Goal: Transaction & Acquisition: Book appointment/travel/reservation

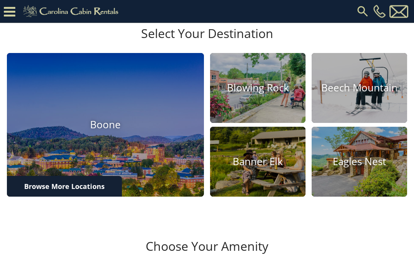
scroll to position [200, 0]
click at [257, 123] on img at bounding box center [257, 88] width 95 height 70
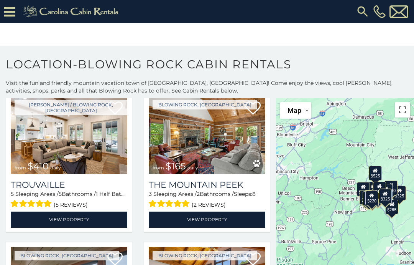
scroll to position [1849, 0]
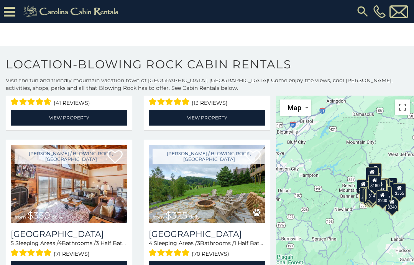
scroll to position [12, 0]
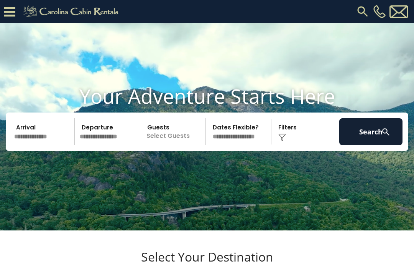
click at [368, 145] on button "Search" at bounding box center [370, 131] width 63 height 27
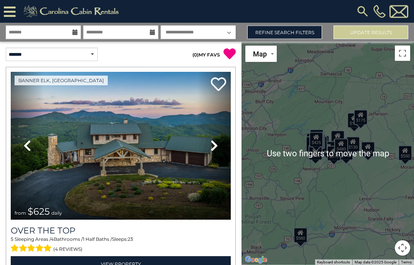
scroll to position [18, 0]
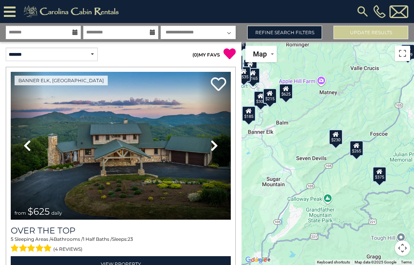
click at [335, 132] on icon at bounding box center [336, 134] width 6 height 5
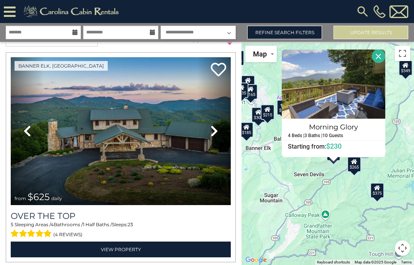
scroll to position [14, 0]
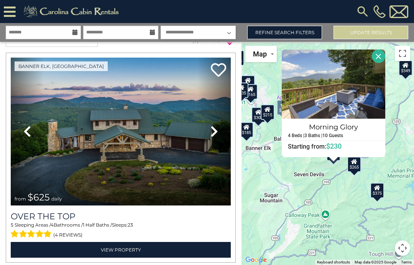
click at [215, 125] on icon at bounding box center [215, 131] width 8 height 12
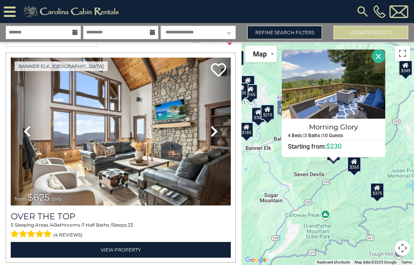
click at [214, 125] on icon at bounding box center [215, 131] width 8 height 12
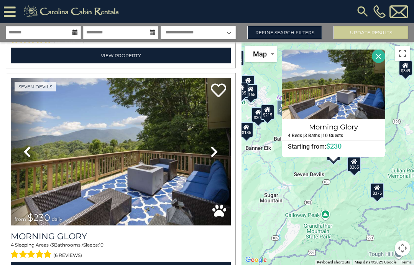
scroll to position [3218, 0]
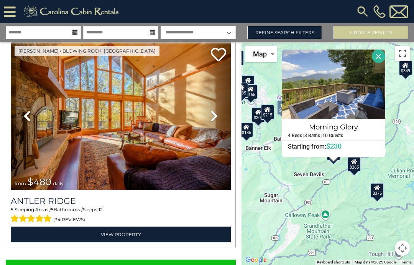
click at [128, 259] on button "Show More" at bounding box center [121, 266] width 230 height 15
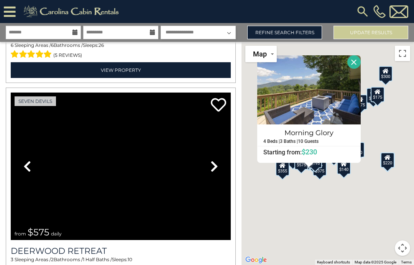
scroll to position [12407, 0]
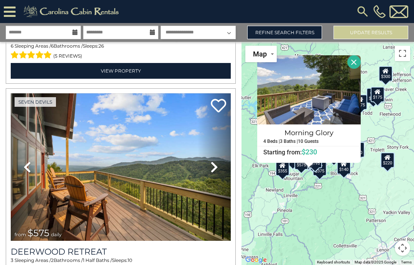
click at [217, 161] on icon at bounding box center [215, 167] width 8 height 12
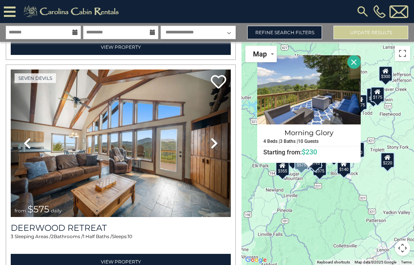
scroll to position [12435, 0]
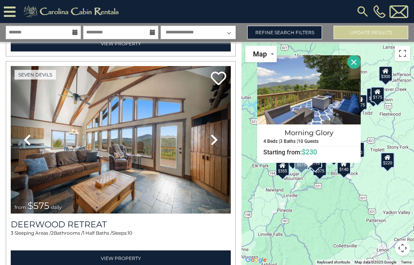
click at [130, 250] on link "View Property" at bounding box center [121, 258] width 220 height 16
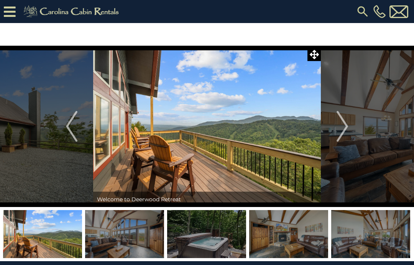
click at [343, 134] on img "Next" at bounding box center [343, 126] width 12 height 31
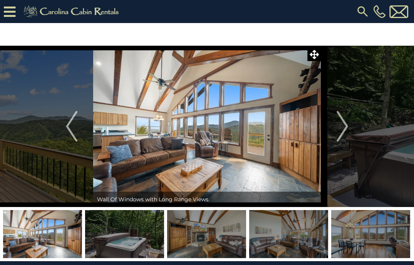
click at [344, 131] on img "Next" at bounding box center [343, 126] width 12 height 31
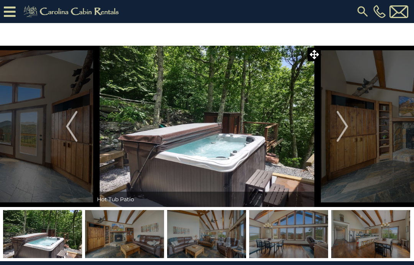
click at [344, 132] on img "Next" at bounding box center [343, 126] width 12 height 31
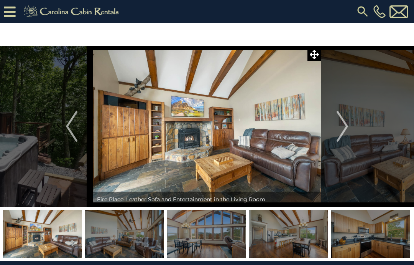
click at [316, 57] on icon at bounding box center [314, 54] width 9 height 9
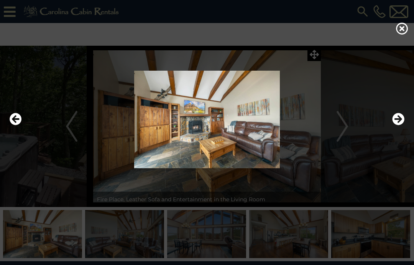
click at [311, 56] on div at bounding box center [207, 119] width 403 height 159
click at [224, 158] on img at bounding box center [207, 119] width 399 height 97
click at [228, 154] on img at bounding box center [207, 119] width 399 height 97
click at [229, 153] on img at bounding box center [207, 119] width 399 height 97
click at [231, 151] on img at bounding box center [207, 119] width 399 height 97
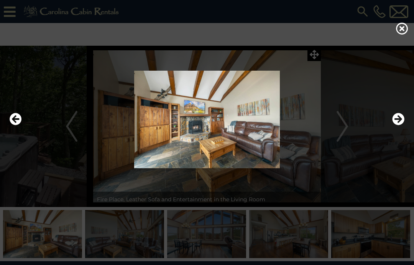
click at [314, 59] on div at bounding box center [207, 119] width 403 height 159
click at [405, 134] on img at bounding box center [207, 119] width 399 height 97
click at [402, 125] on icon "Next" at bounding box center [398, 119] width 12 height 12
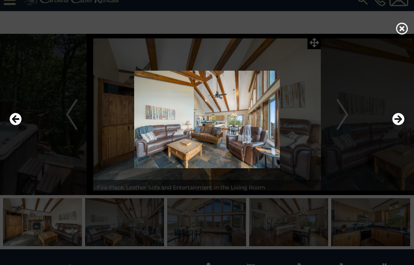
scroll to position [16, 0]
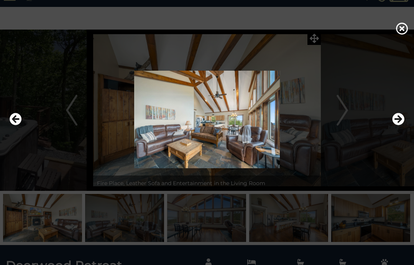
click at [405, 35] on icon at bounding box center [402, 28] width 12 height 12
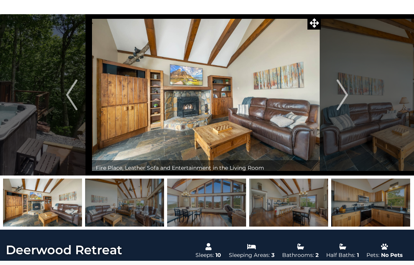
scroll to position [28, 0]
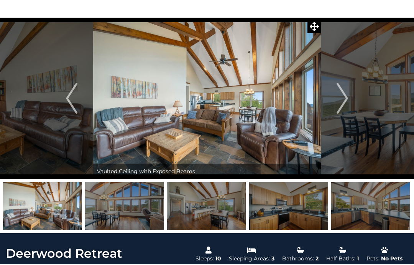
click at [346, 105] on img "Next" at bounding box center [343, 98] width 12 height 31
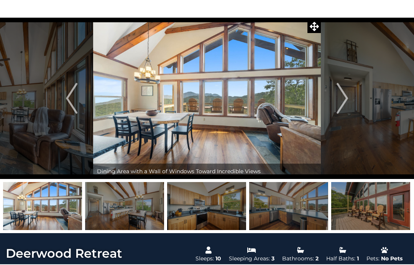
click at [345, 100] on img "Next" at bounding box center [343, 98] width 12 height 31
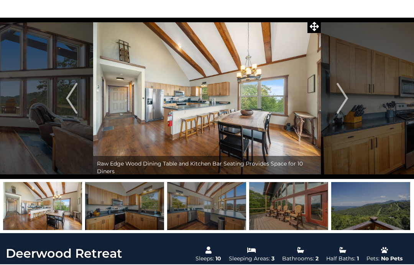
click at [345, 105] on img "Next" at bounding box center [343, 98] width 12 height 31
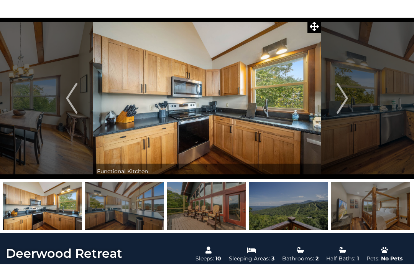
click at [345, 103] on img "Next" at bounding box center [343, 98] width 12 height 31
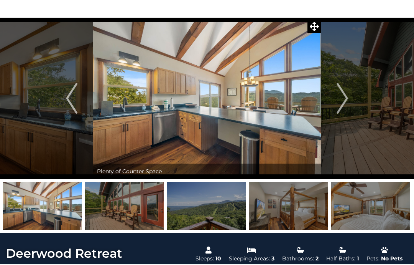
click at [341, 105] on img "Next" at bounding box center [343, 98] width 12 height 31
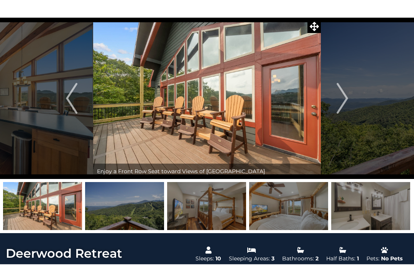
click at [345, 100] on img "Next" at bounding box center [343, 98] width 12 height 31
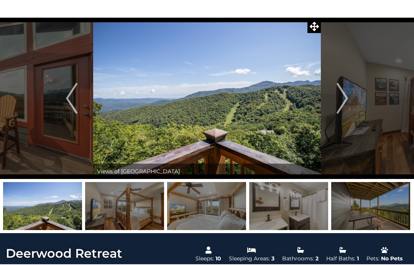
click at [348, 103] on img "Next" at bounding box center [343, 98] width 12 height 31
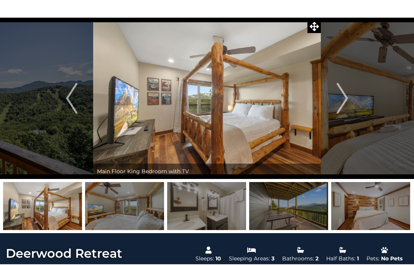
click at [347, 105] on img "Next" at bounding box center [343, 98] width 12 height 31
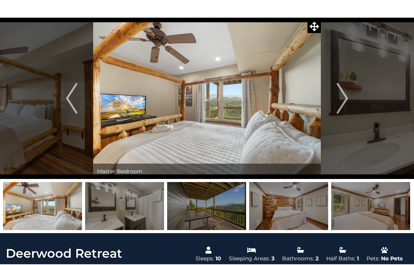
click at [346, 107] on img "Next" at bounding box center [343, 98] width 12 height 31
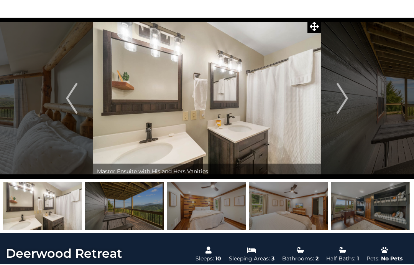
click at [345, 109] on img "Next" at bounding box center [343, 98] width 12 height 31
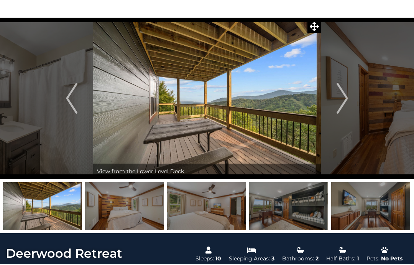
click at [345, 105] on img "Next" at bounding box center [343, 98] width 12 height 31
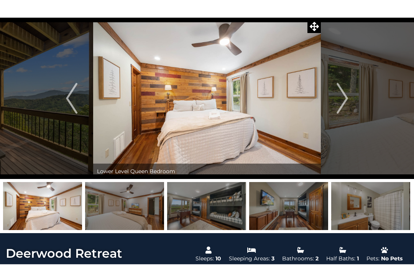
click at [342, 106] on img "Next" at bounding box center [343, 98] width 12 height 31
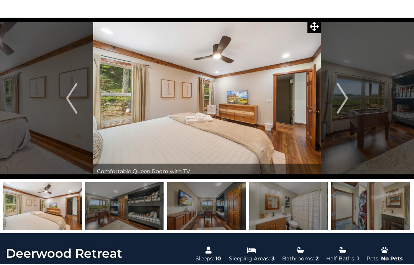
click at [340, 110] on img "Next" at bounding box center [343, 98] width 12 height 31
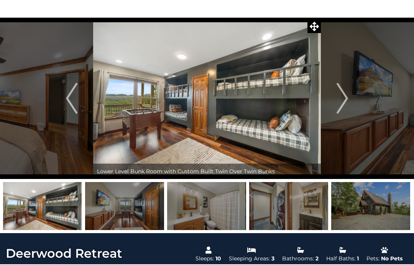
click at [339, 112] on img "Next" at bounding box center [343, 98] width 12 height 31
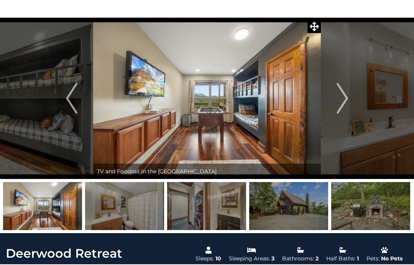
click at [341, 112] on img "Next" at bounding box center [343, 98] width 12 height 31
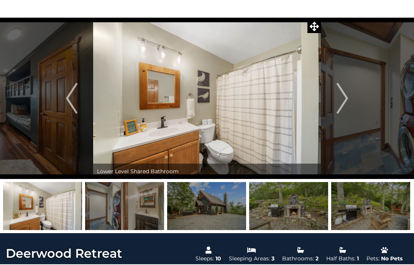
click at [345, 109] on img "Next" at bounding box center [343, 98] width 12 height 31
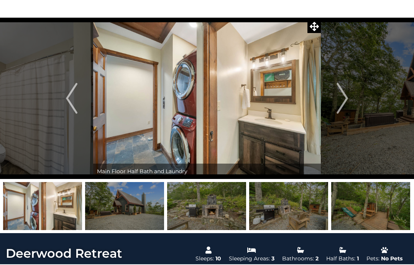
click at [345, 105] on img "Next" at bounding box center [343, 98] width 12 height 31
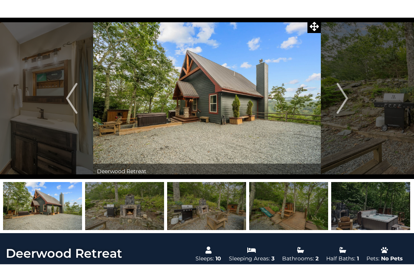
click at [340, 109] on img "Next" at bounding box center [343, 98] width 12 height 31
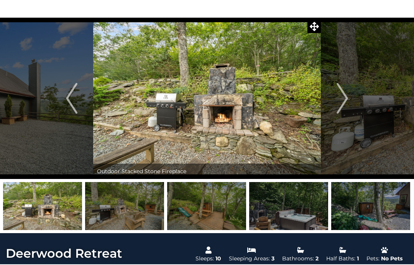
click at [345, 110] on img "Next" at bounding box center [343, 98] width 12 height 31
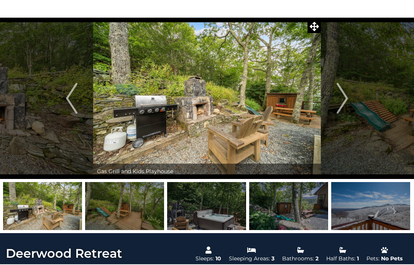
click at [340, 112] on img "Next" at bounding box center [343, 98] width 12 height 31
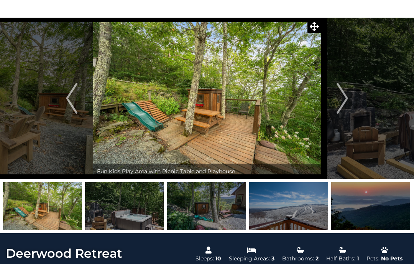
click at [347, 106] on img "Next" at bounding box center [343, 98] width 12 height 31
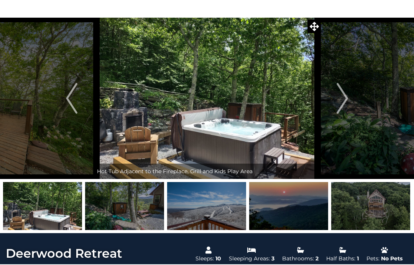
click at [339, 108] on img "Next" at bounding box center [343, 98] width 12 height 31
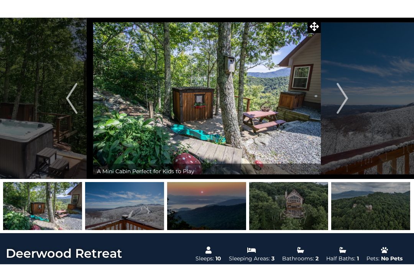
click at [64, 109] on button "Previous" at bounding box center [71, 98] width 43 height 161
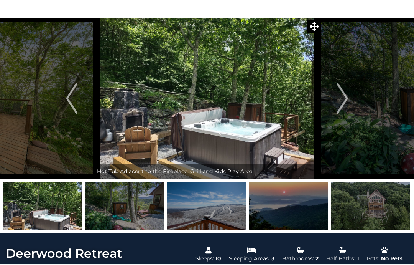
click at [345, 104] on img "Next" at bounding box center [343, 98] width 12 height 31
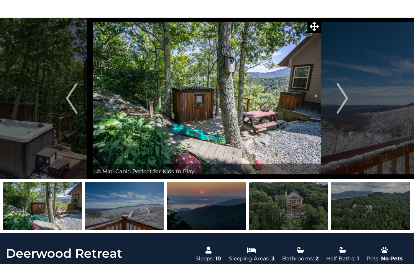
click at [345, 108] on img "Next" at bounding box center [343, 98] width 12 height 31
